Goal: Contribute content

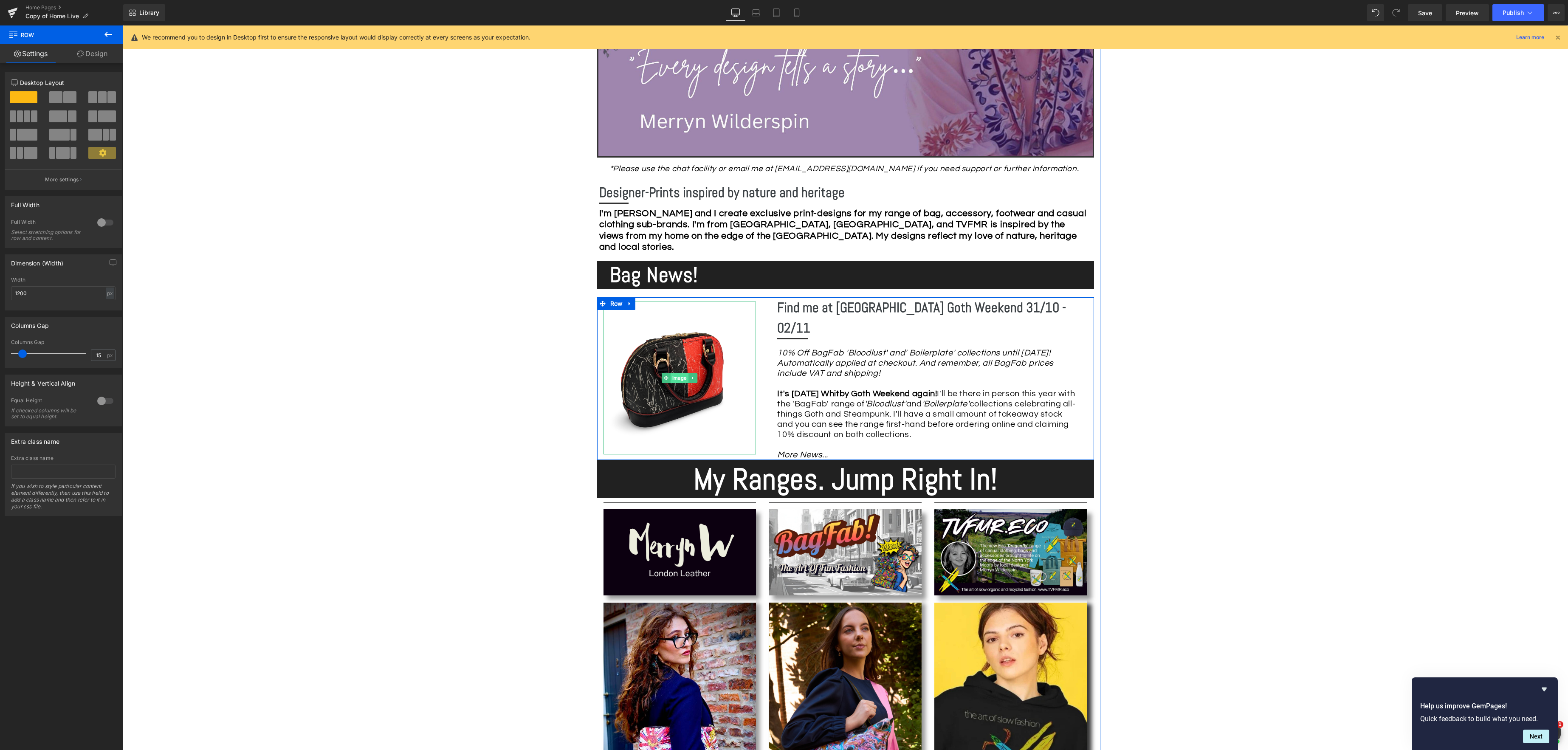
click at [673, 376] on div "Image" at bounding box center [680, 378] width 153 height 153
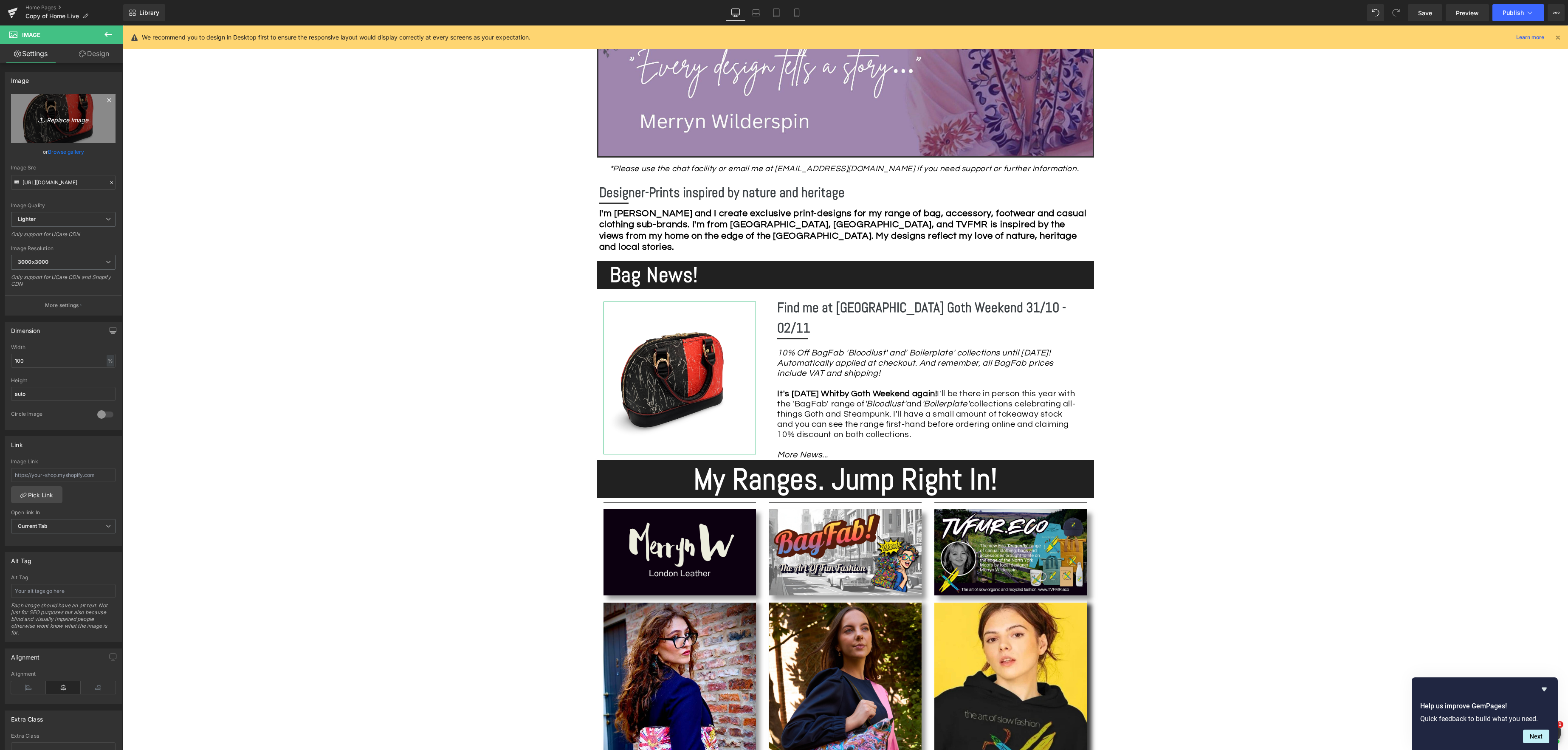
click at [68, 118] on icon "Replace Image" at bounding box center [63, 119] width 68 height 11
click at [74, 149] on link "Browse gallery" at bounding box center [65, 152] width 36 height 15
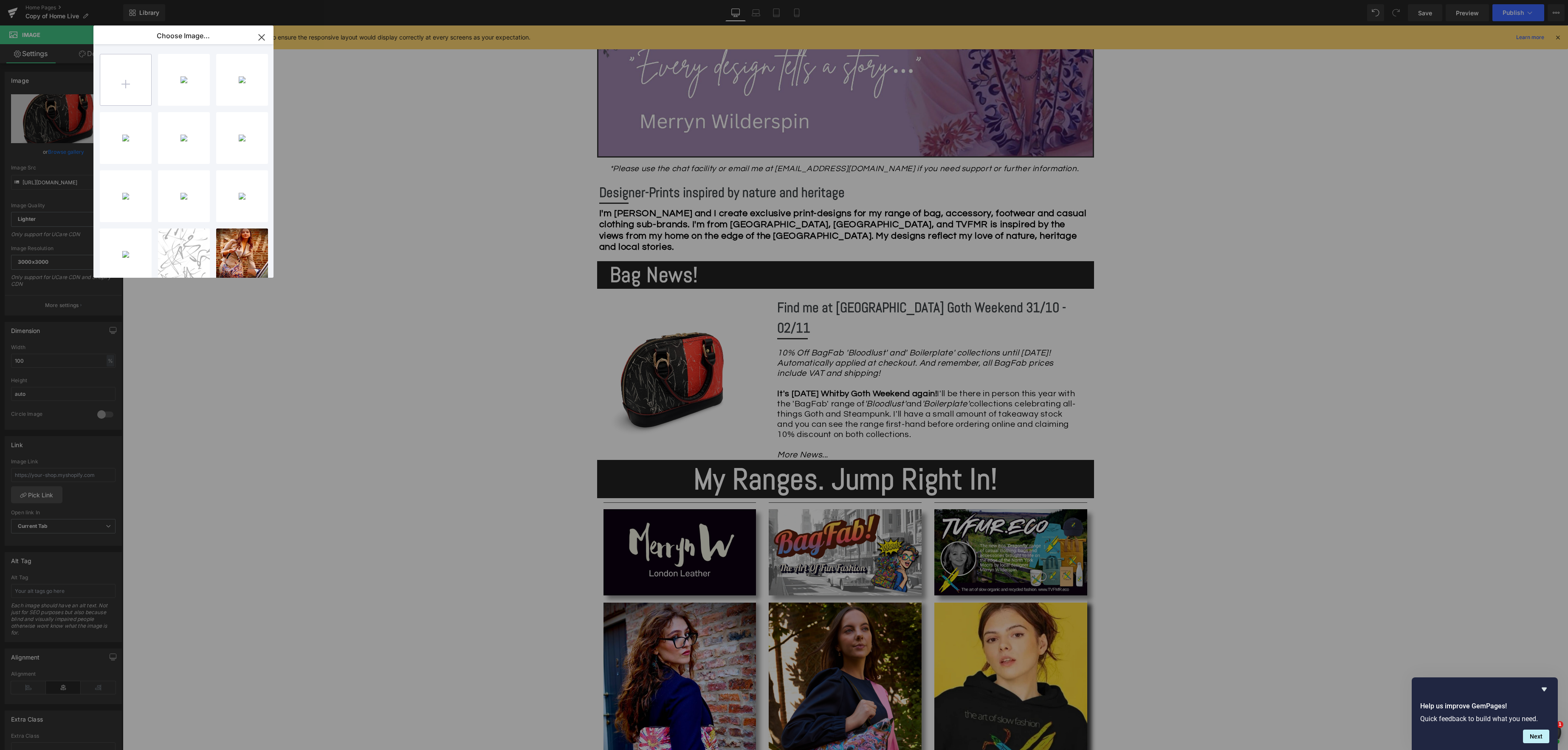
click at [129, 83] on input "file" at bounding box center [126, 80] width 51 height 51
type input "C:\fakepath\Copy of Copy of Copy of Copy of Copy of WGW 2024 Ad ‘Bloodlust’.jpeg"
click at [178, 75] on div "Copy of...ust’.jpeg 396.04 KB" at bounding box center [184, 80] width 52 height 52
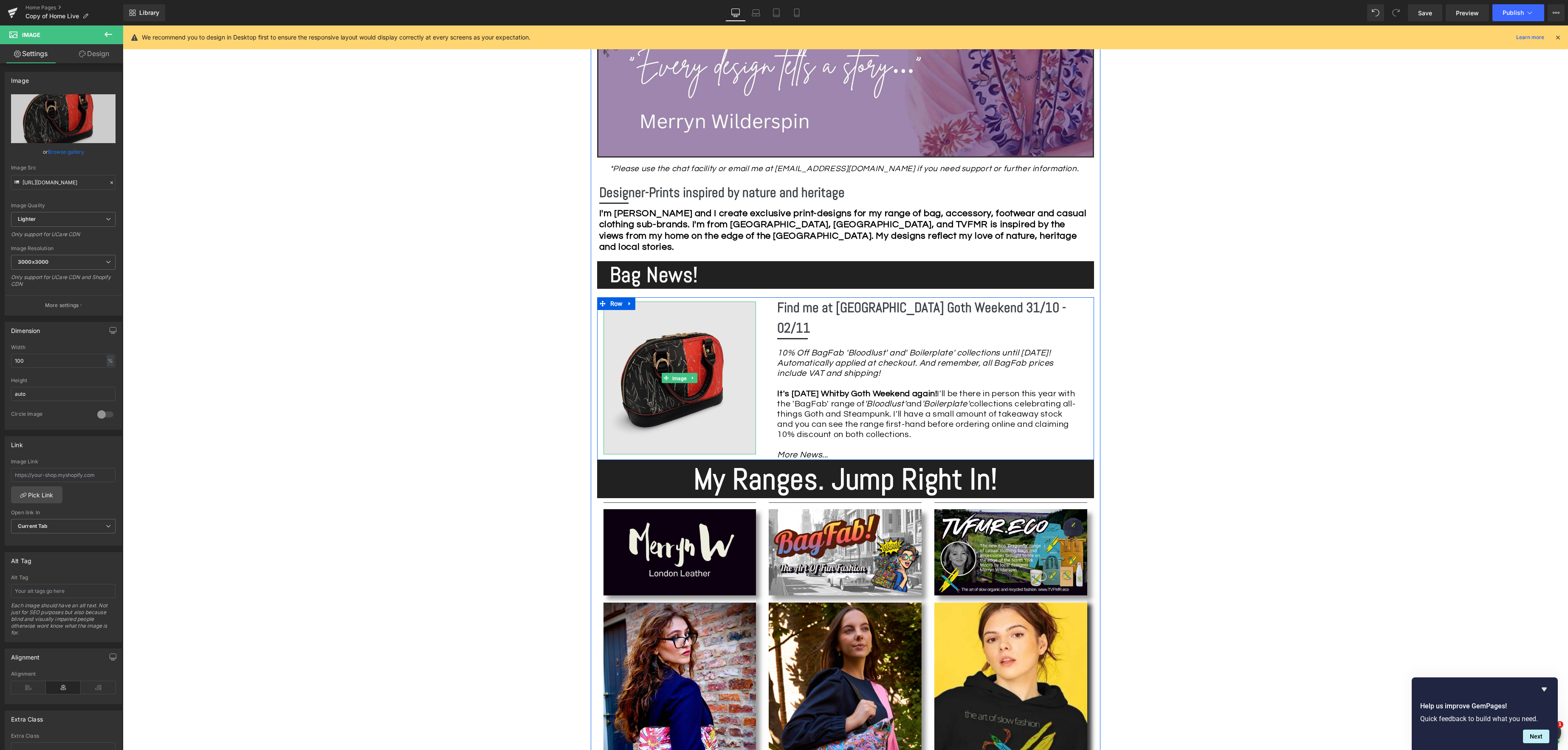
drag, startPoint x: 678, startPoint y: 379, endPoint x: 660, endPoint y: 370, distance: 20.1
click at [678, 379] on div "Image" at bounding box center [680, 378] width 153 height 153
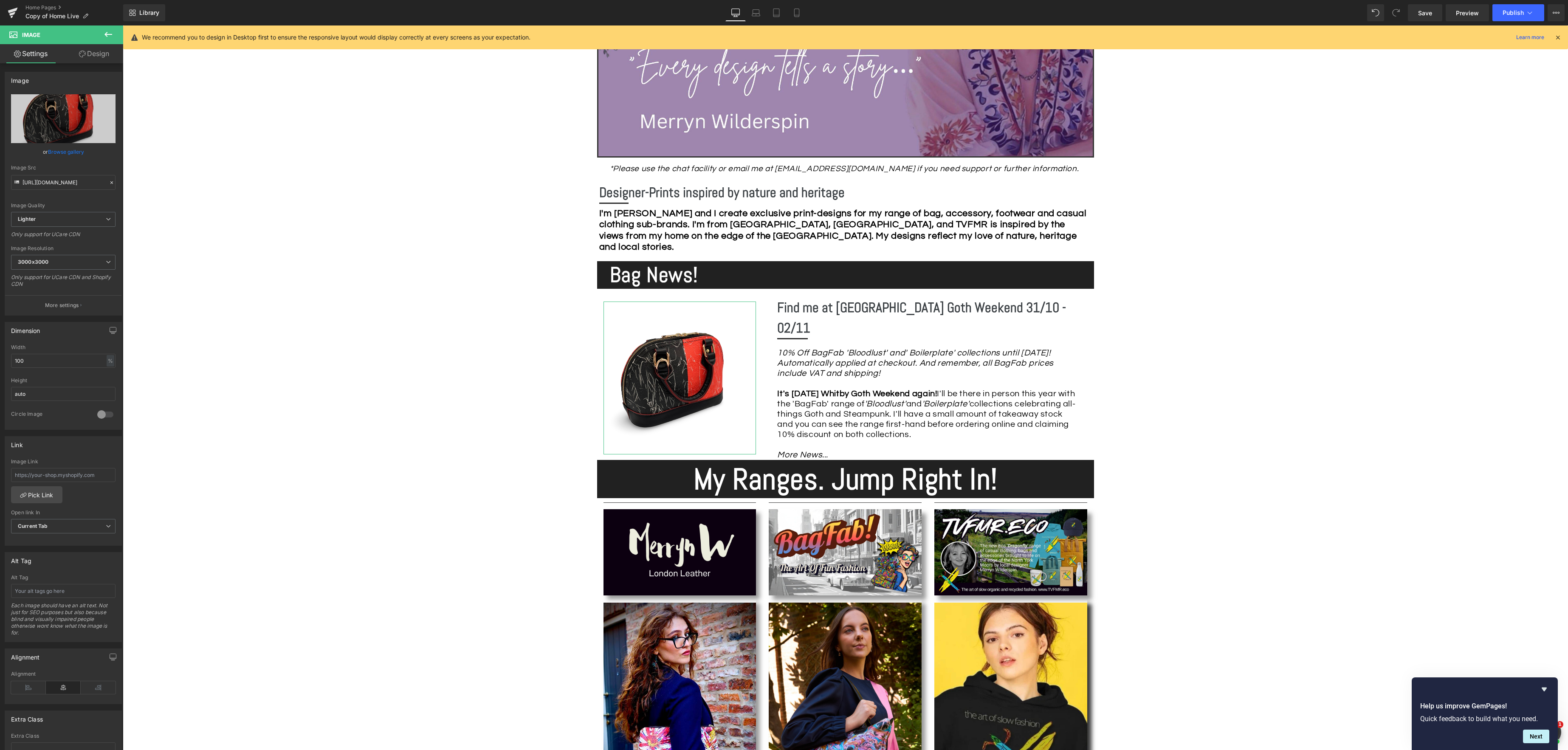
click at [68, 155] on link "Browse gallery" at bounding box center [65, 152] width 36 height 15
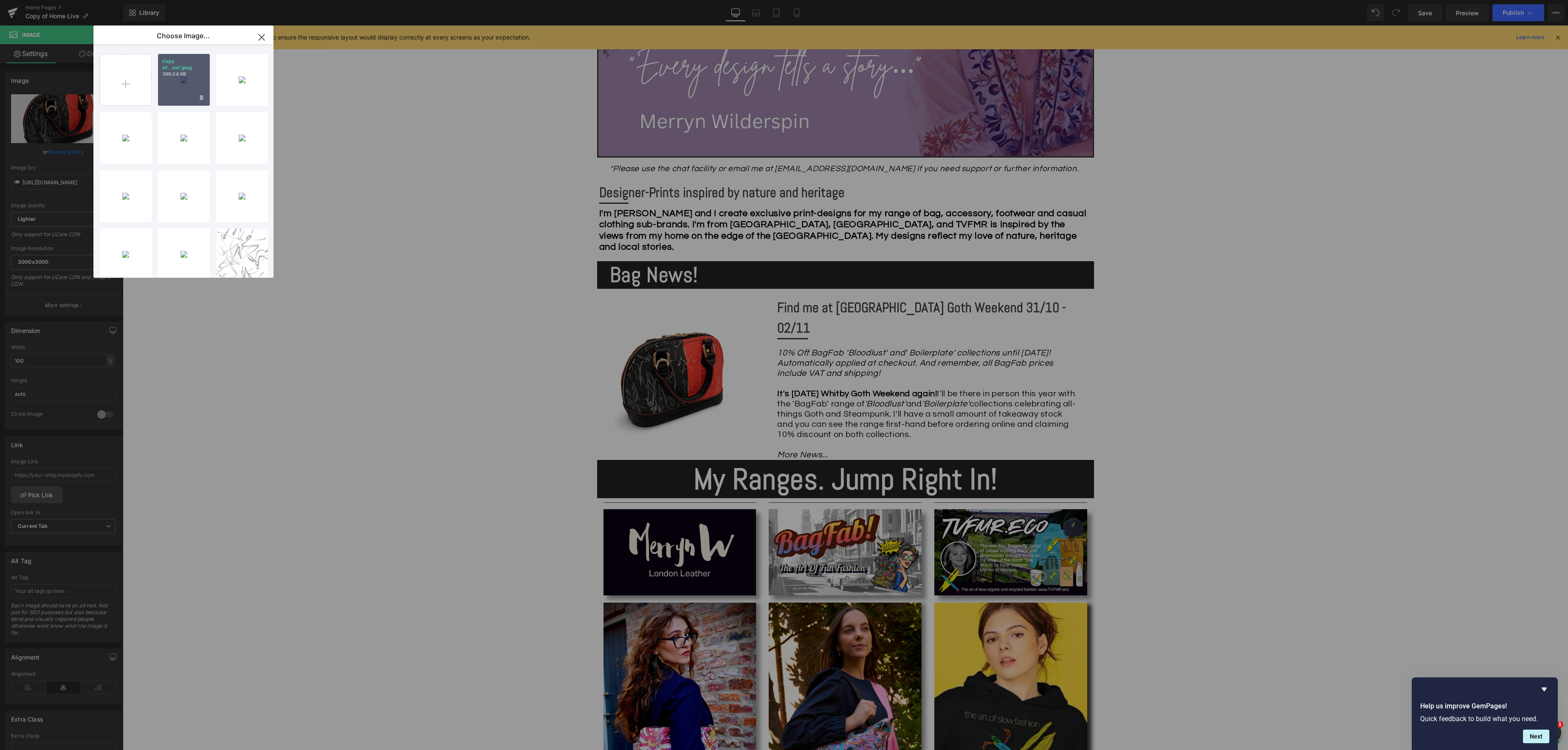
click at [197, 91] on div "Copy of...ust’.jpeg 396.04 KB" at bounding box center [184, 80] width 52 height 52
type input "[URL][DOMAIN_NAME]"
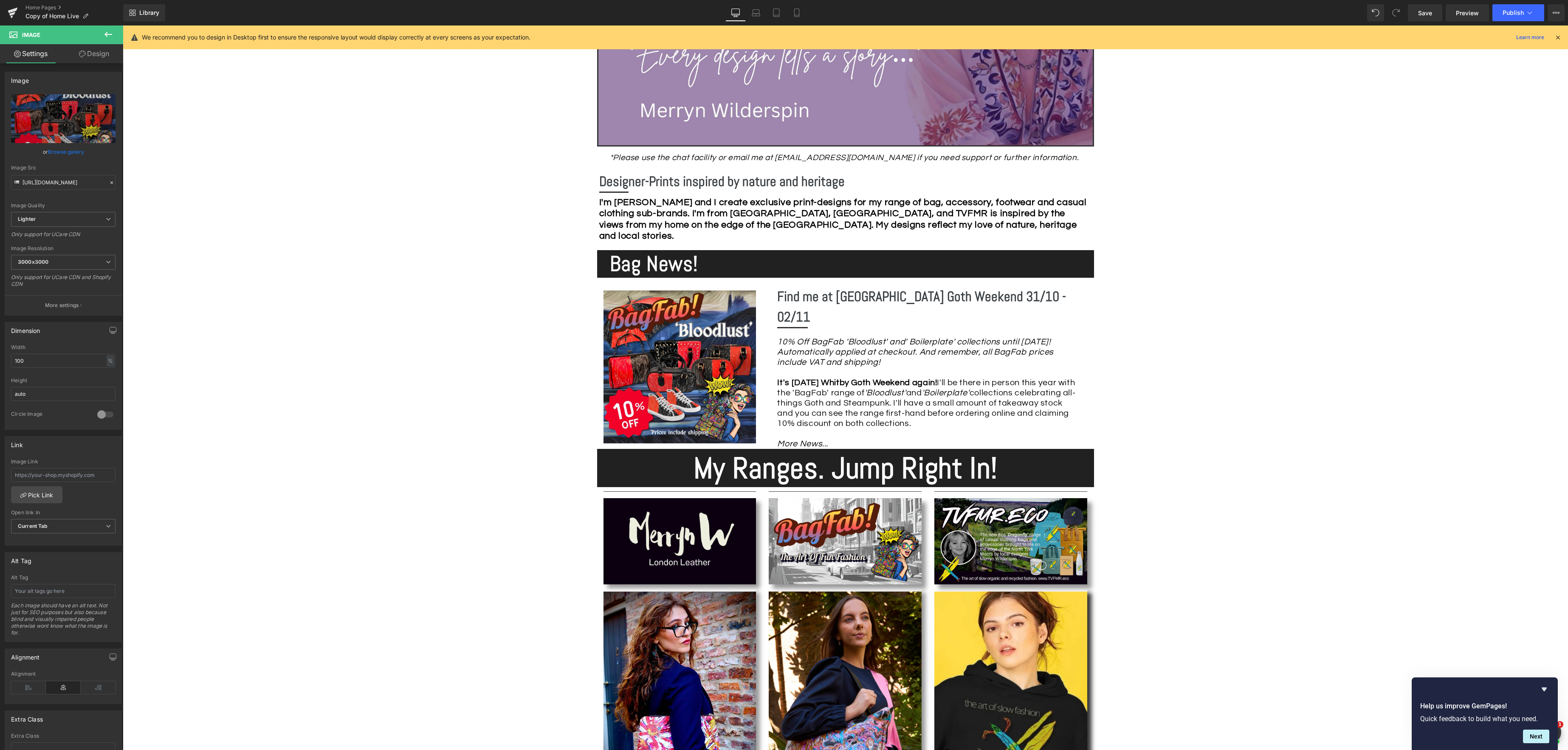
scroll to position [351, 0]
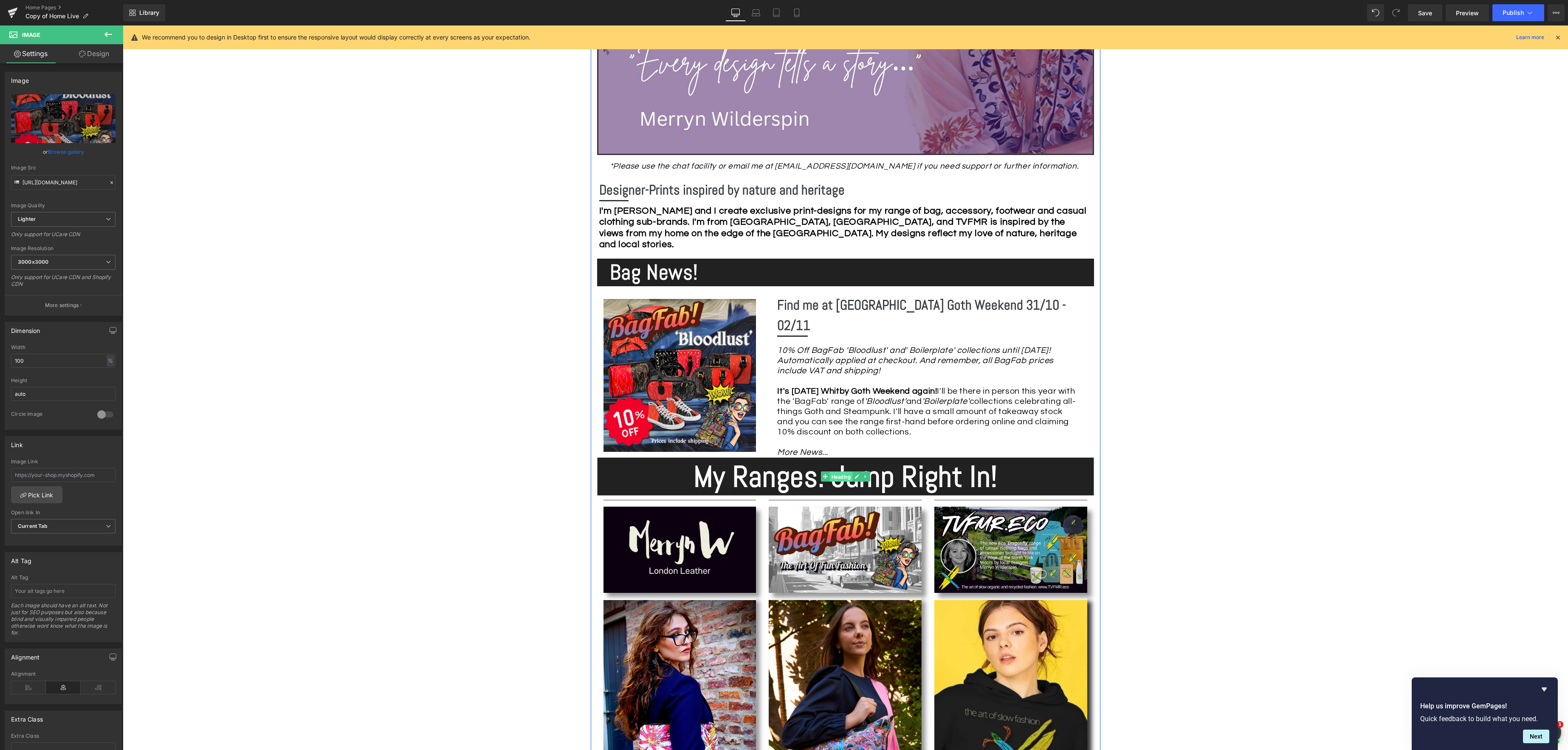
click at [849, 473] on link "Heading" at bounding box center [836, 476] width 31 height 10
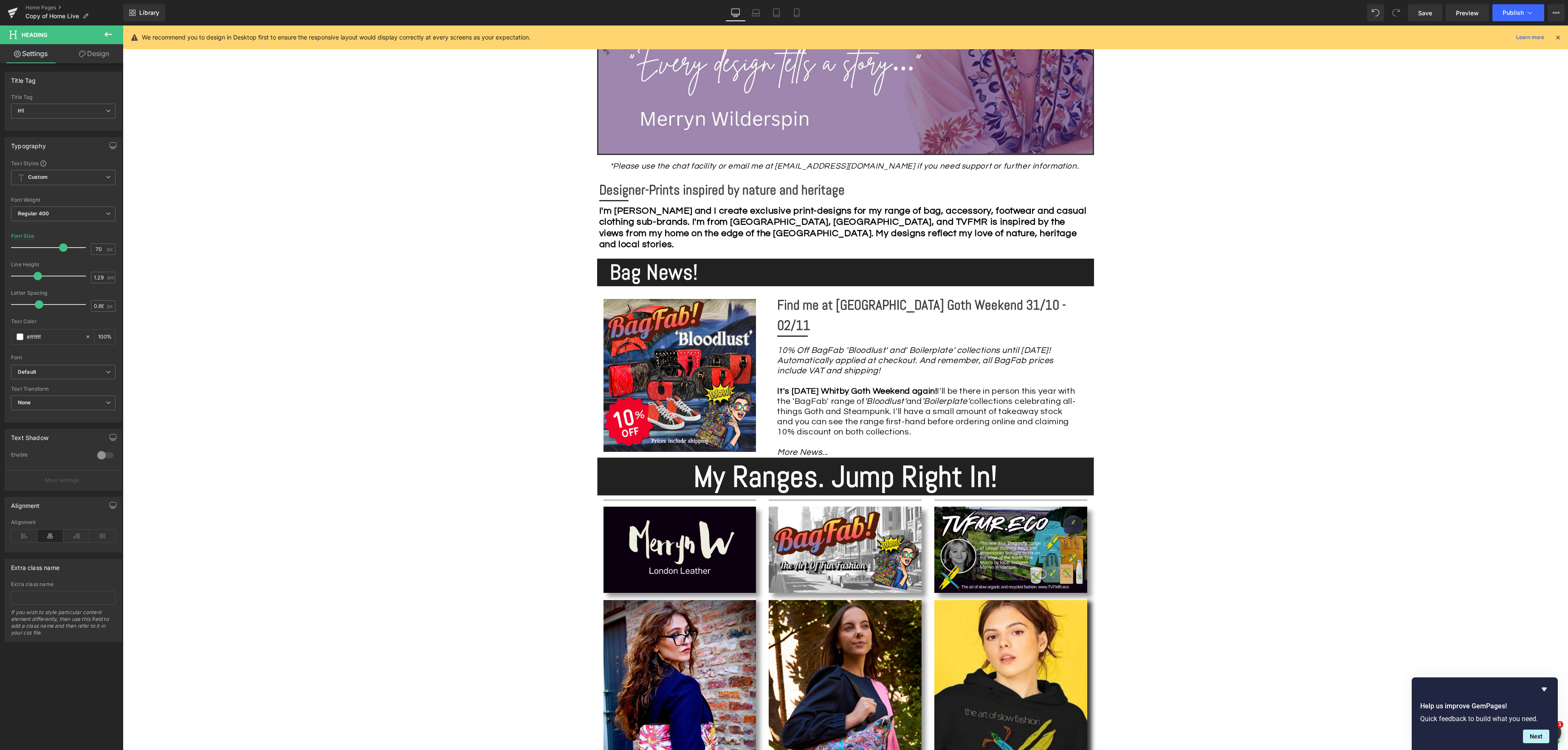
drag, startPoint x: 97, startPoint y: 55, endPoint x: 82, endPoint y: 73, distance: 23.4
click at [97, 55] on link "Design" at bounding box center [94, 53] width 62 height 19
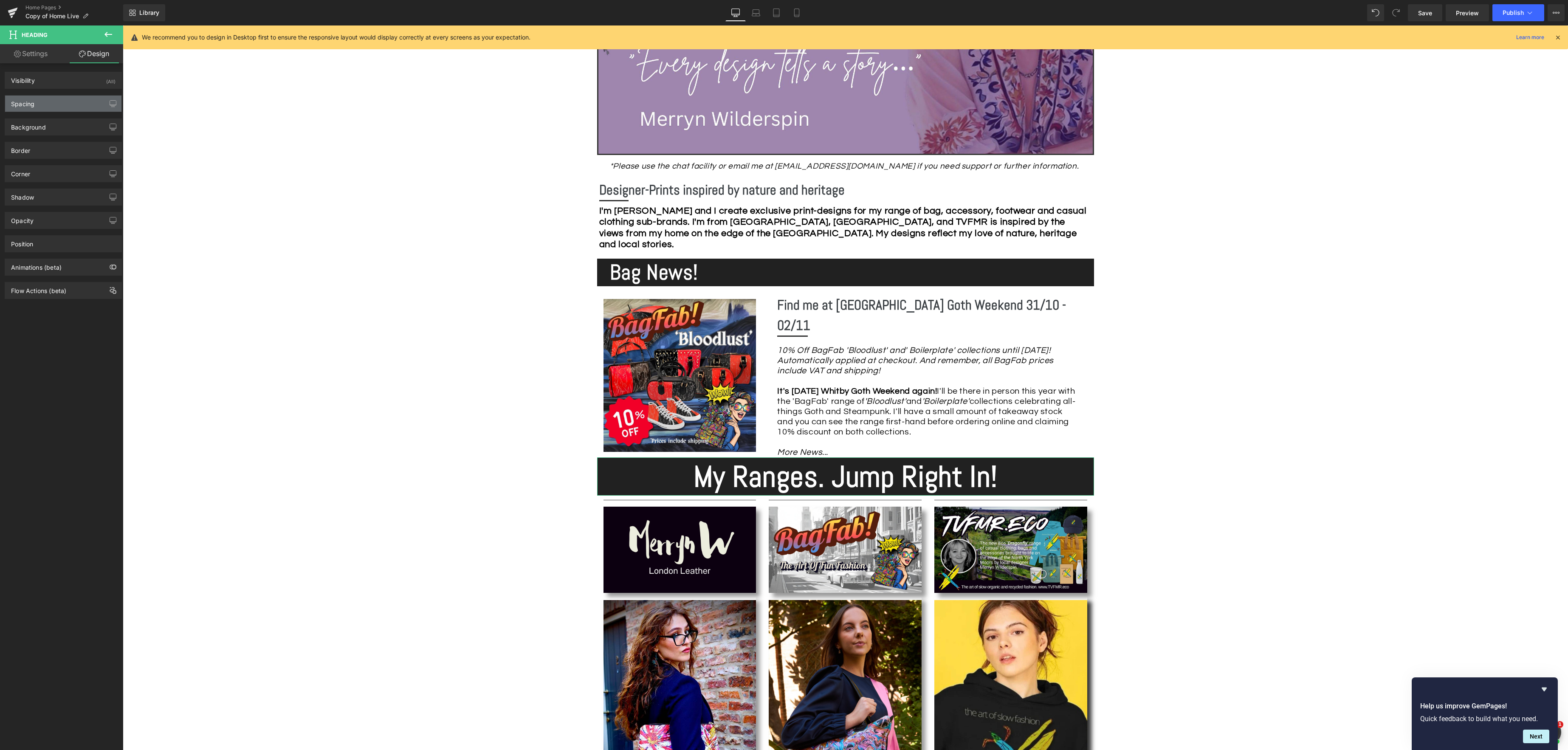
click at [60, 106] on div "Spacing" at bounding box center [63, 104] width 116 height 16
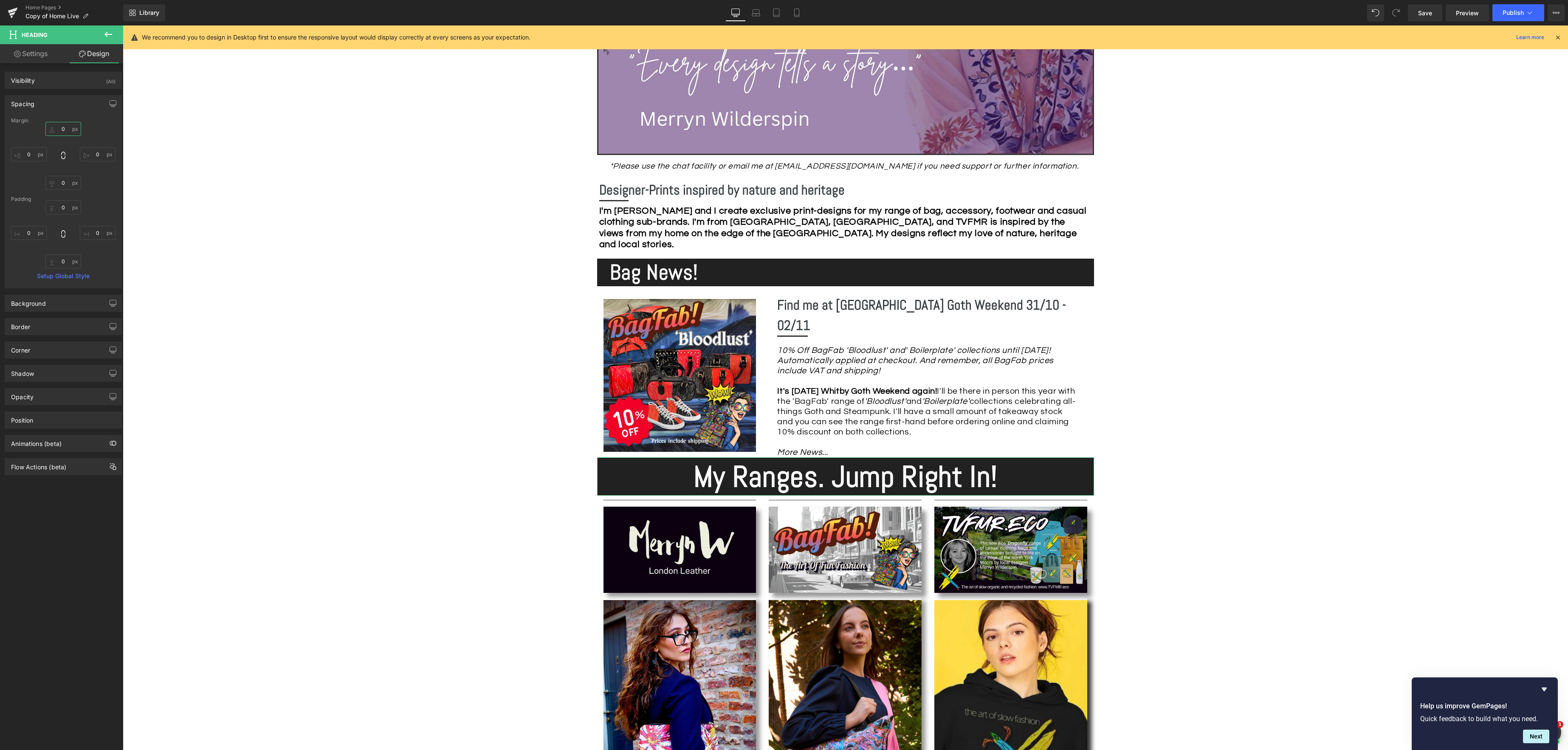
click at [62, 128] on input "0" at bounding box center [63, 129] width 36 height 14
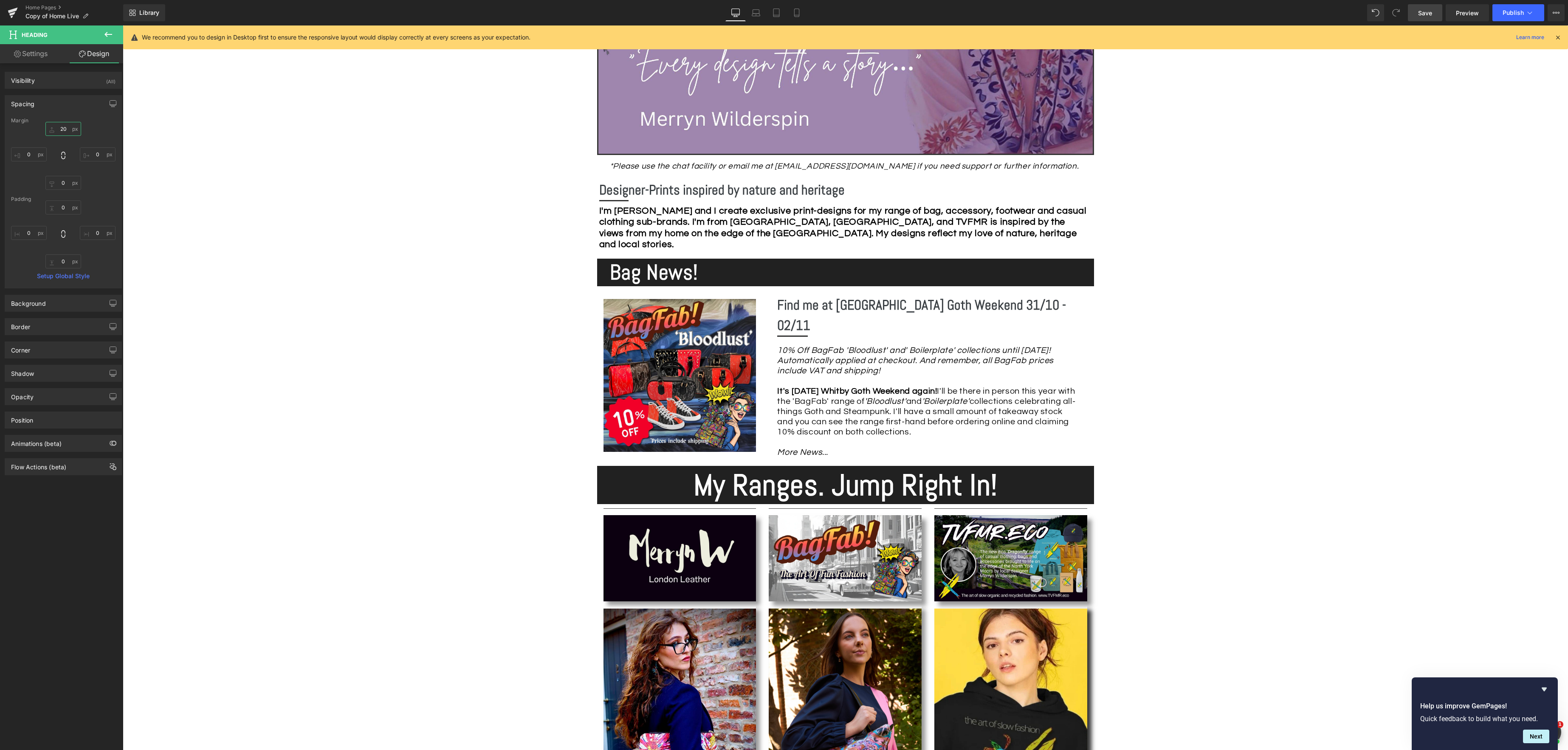
type input "20"
click at [1428, 10] on span "Save" at bounding box center [1425, 13] width 14 height 9
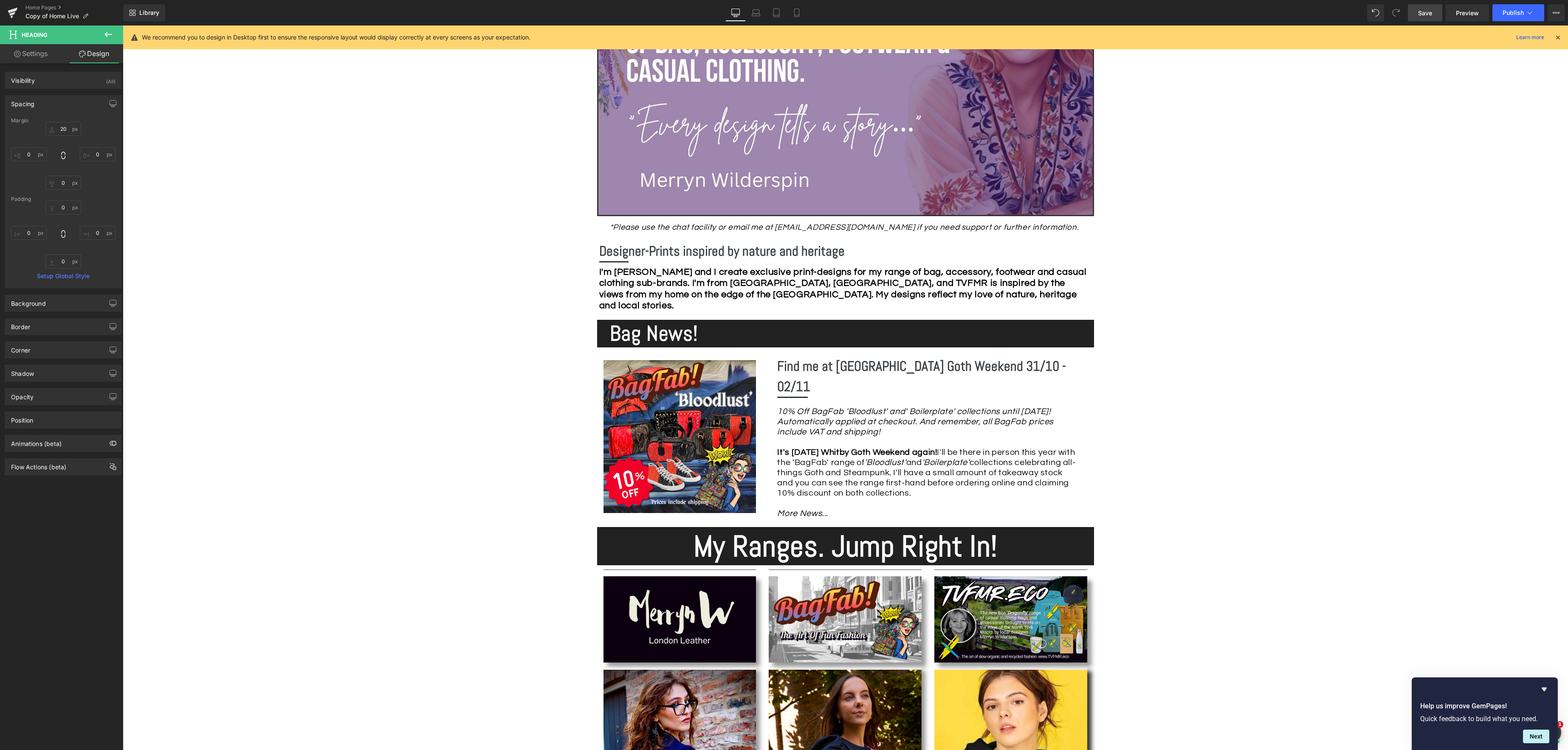
scroll to position [273, 0]
